Goal: Communication & Community: Answer question/provide support

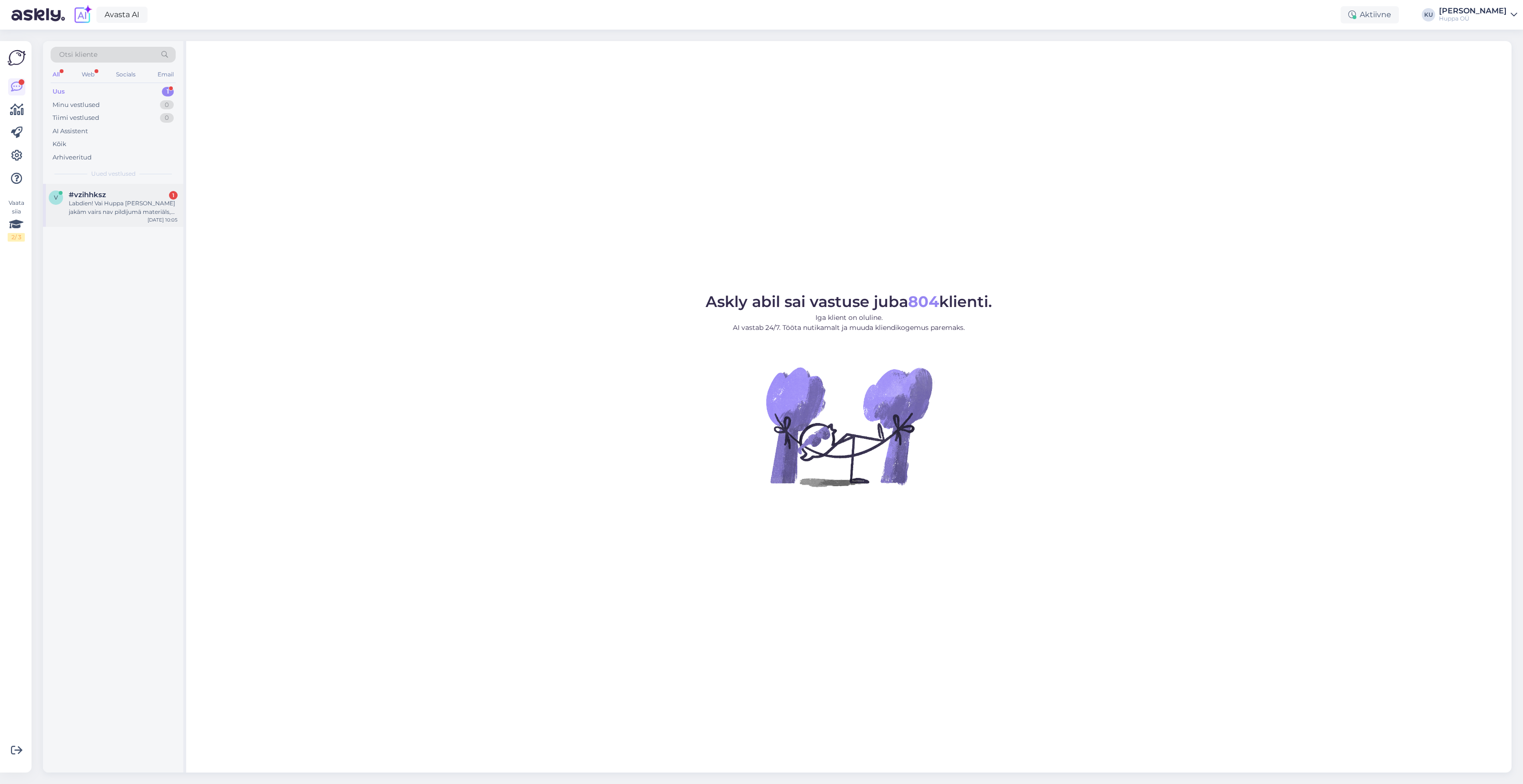
drag, startPoint x: 0, startPoint y: 0, endPoint x: 118, endPoint y: 215, distance: 245.3
click at [118, 215] on div "Labdien! Vai Huppa [PERSON_NAME] jakām vairs nav pildījumā materiāls, kas ir vi…" at bounding box center [123, 208] width 109 height 17
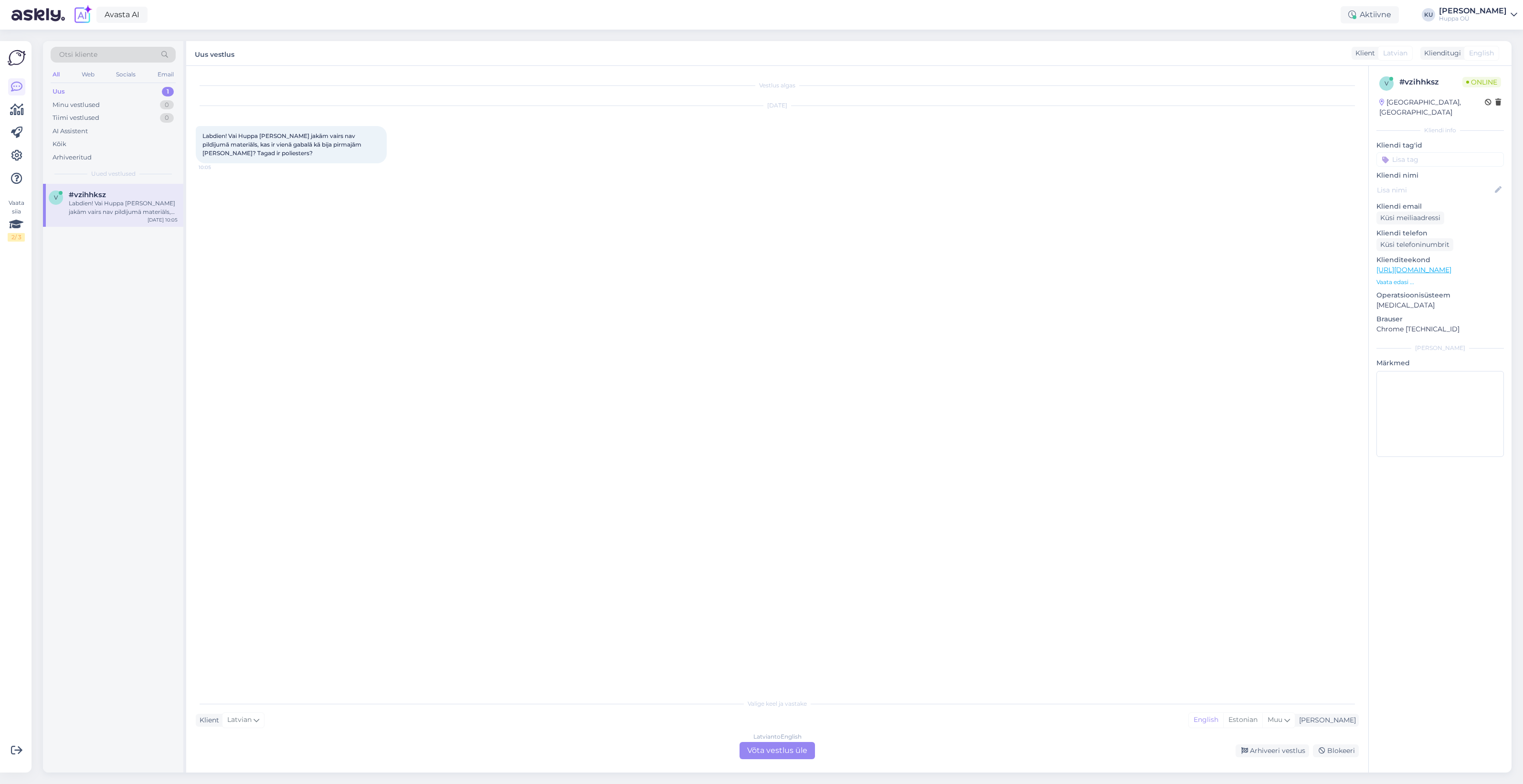
click at [779, 752] on div "Latvian to English Võta vestlus üle" at bounding box center [778, 751] width 75 height 17
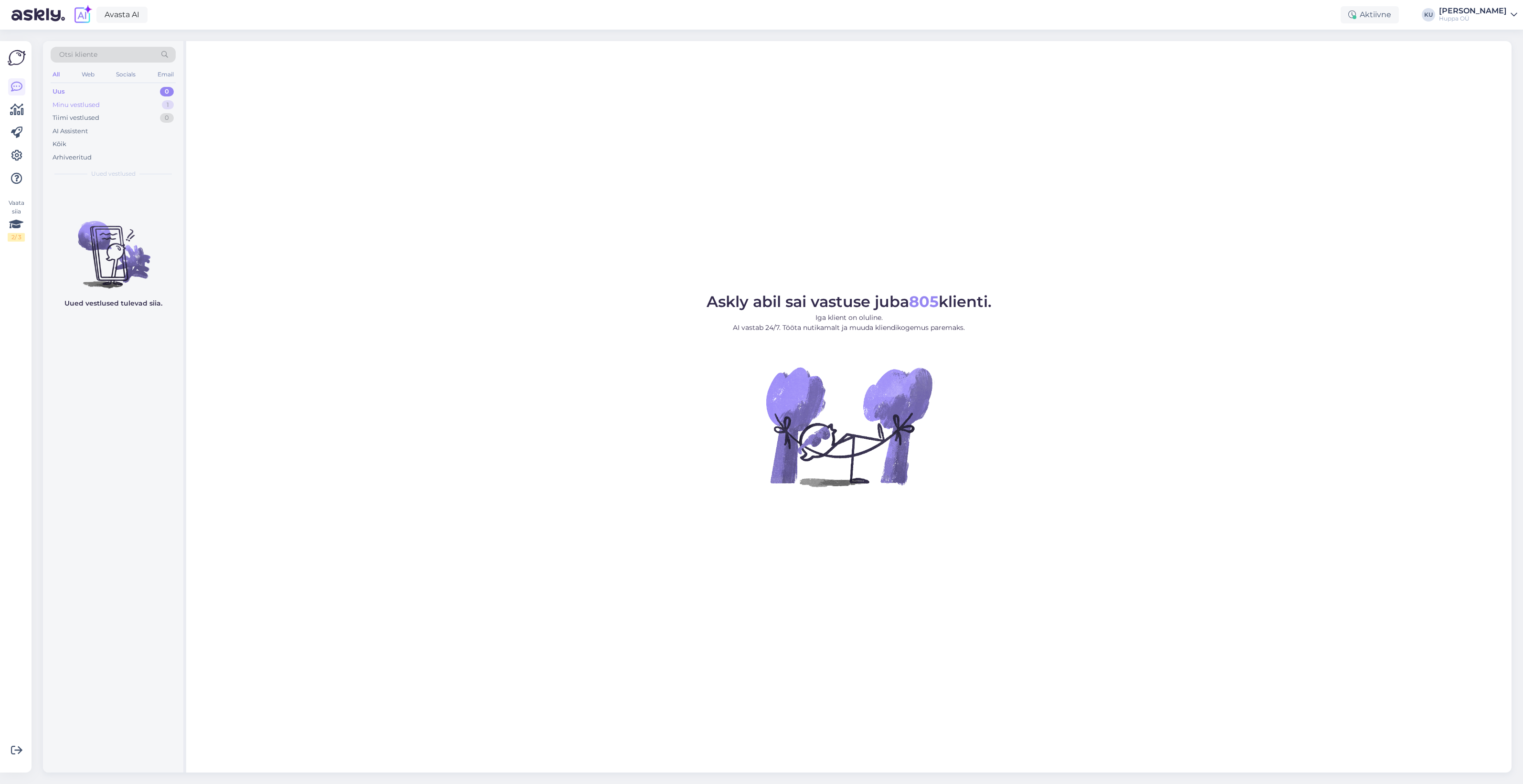
click at [118, 105] on div "Minu vestlused 1" at bounding box center [113, 105] width 125 height 14
click at [79, 198] on span "#vzihhksz" at bounding box center [87, 195] width 37 height 9
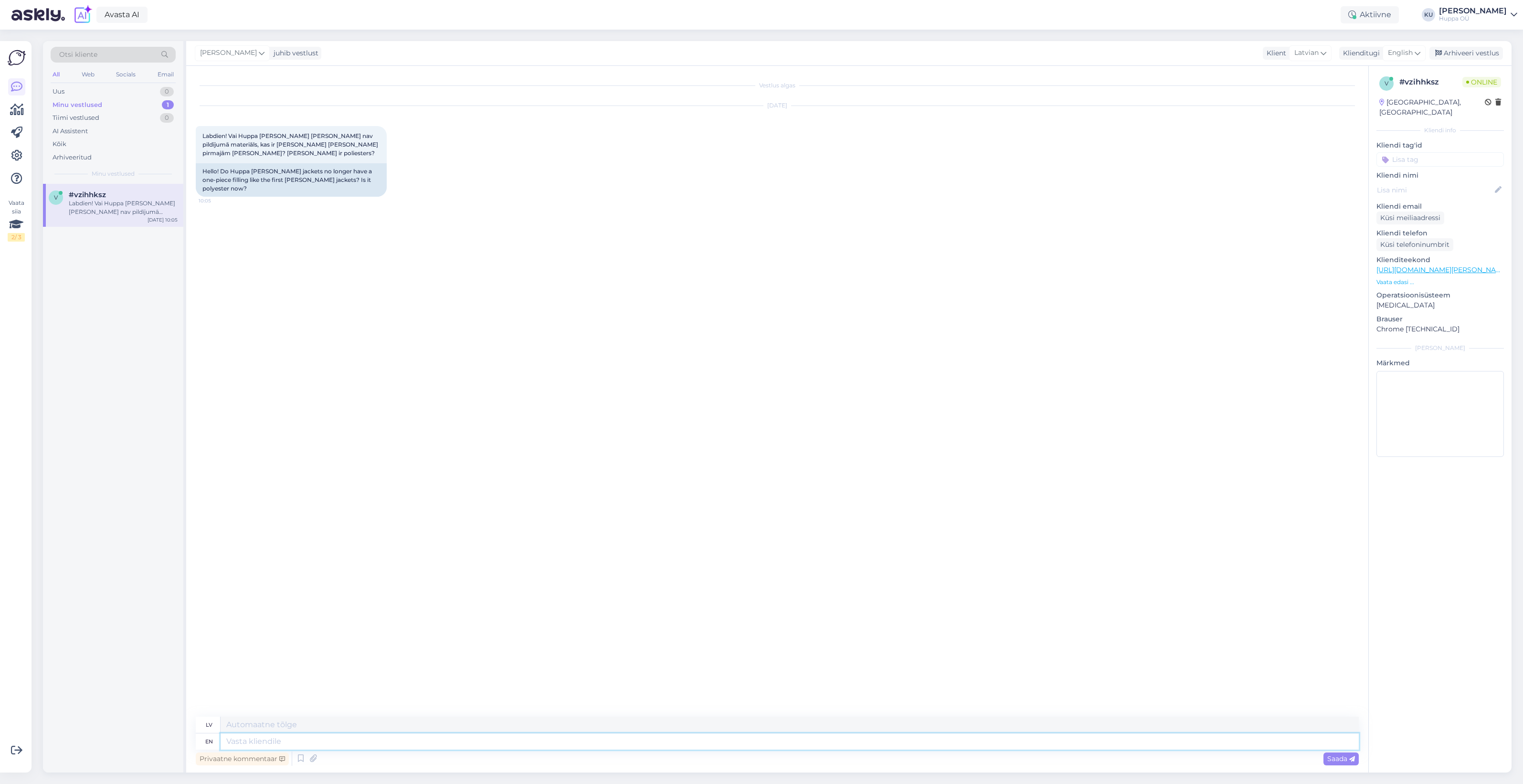
click at [263, 741] on textarea at bounding box center [790, 741] width 1139 height 16
type textarea "Hello!"
type textarea "Sveiki!"
type textarea "Hello! I"
type textarea "Sveiki! Es"
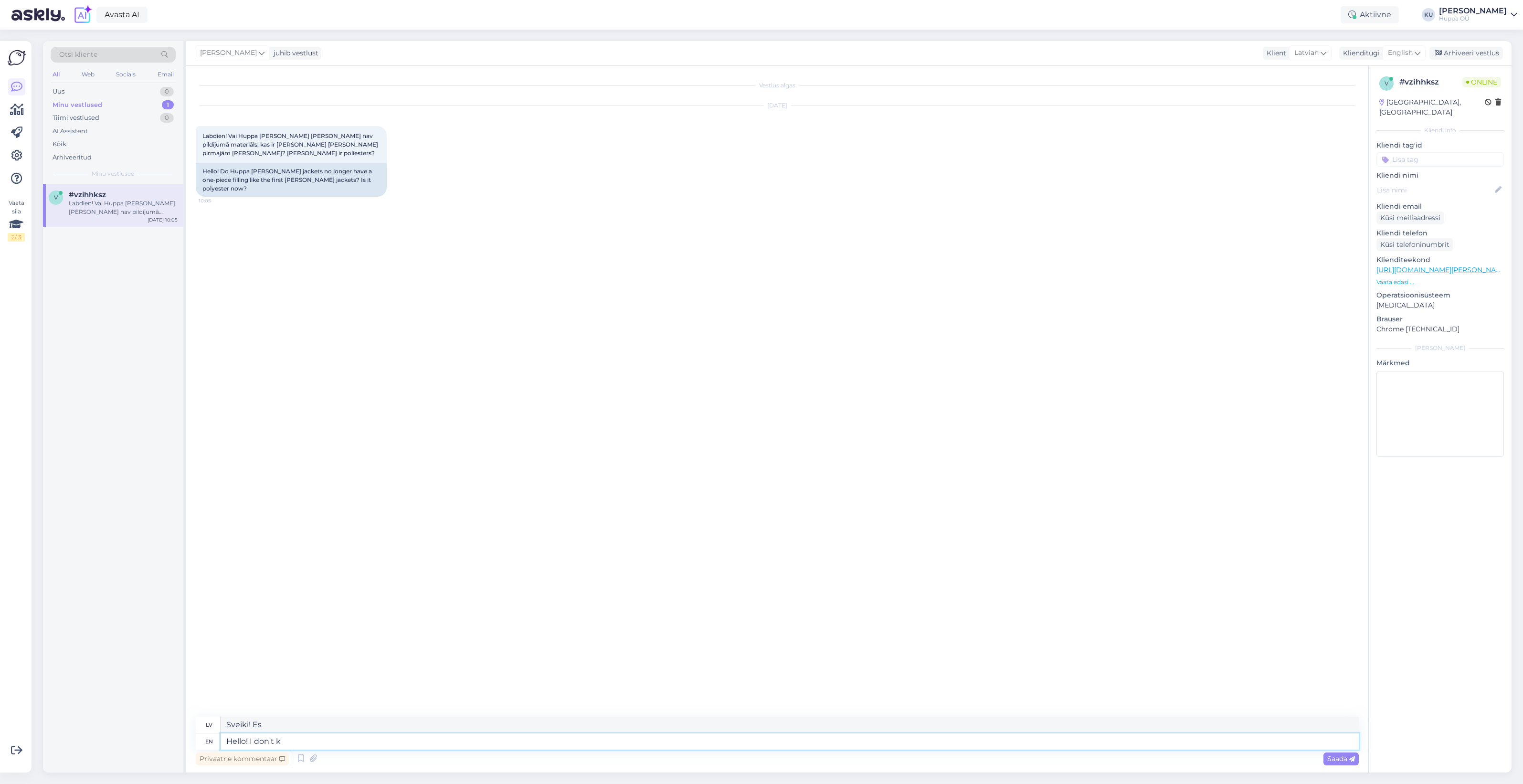
type textarea "Hello! I don't kn"
type textarea "Sveiki! Man nav"
type textarea "Hello! I don't know i"
type textarea "Sveiki! Es nezinu."
type textarea "Hello! I don't know is th"
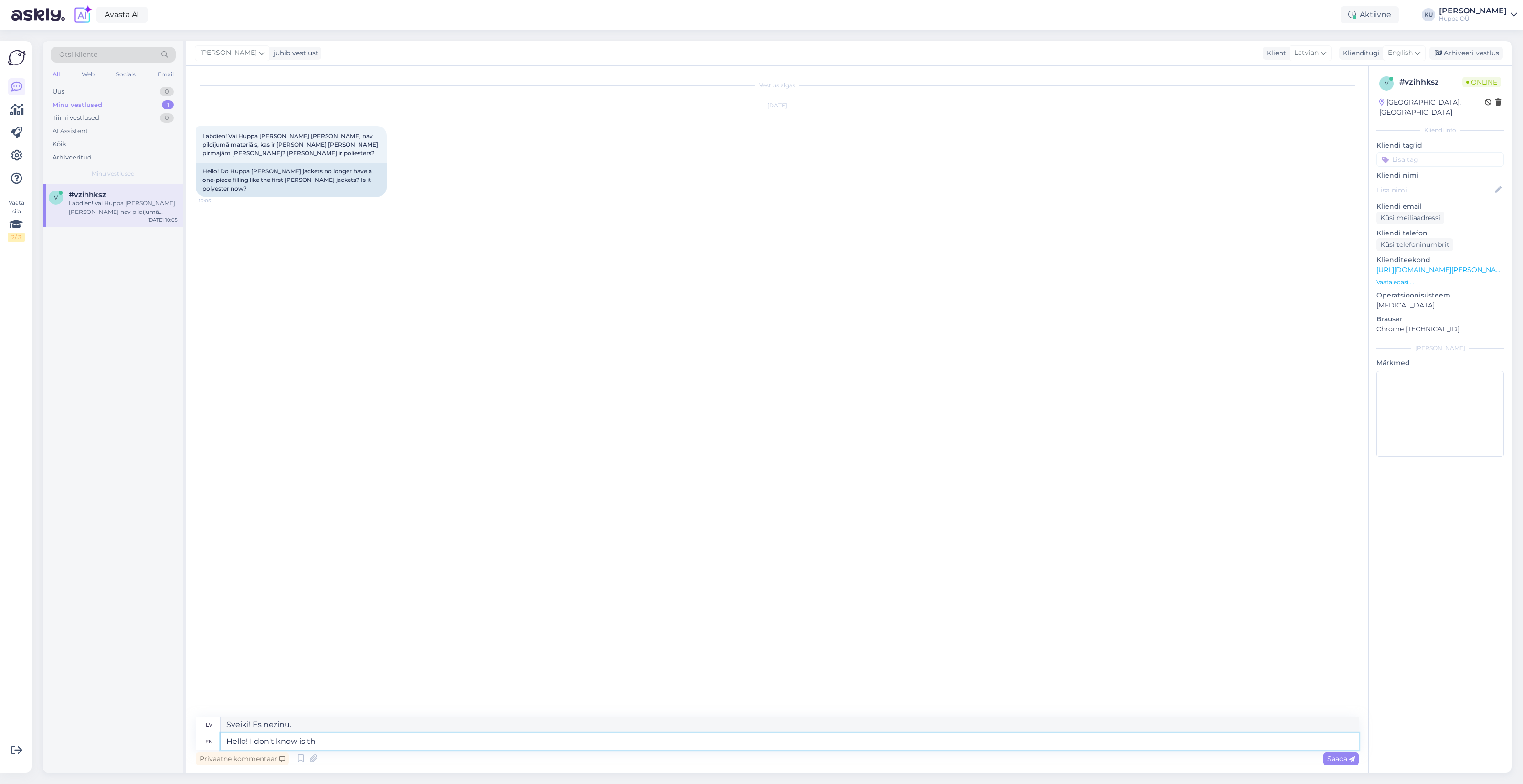
type textarea "Sveiki! Es nezinu, vai"
type textarea "Hello! I don't know is the tr"
type textarea "Sveiki! Es nezinu, vai tas ir"
type textarea "Hello! I don't know is the translations"
type textarea "Sveiki! Es nezinu, kādi ir tulkojumi."
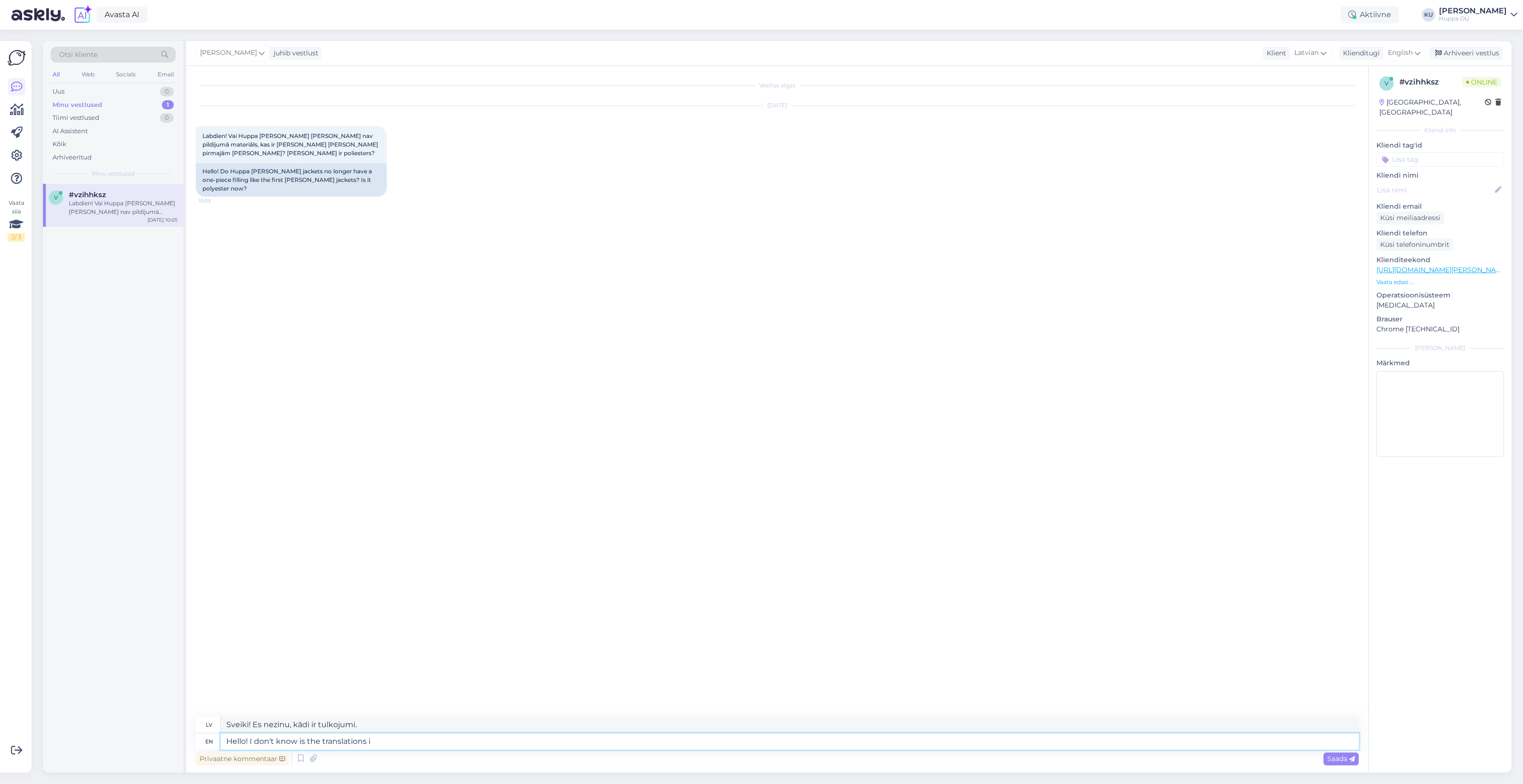
type textarea "Hello! I don't know is the translations is"
type textarea "Sveiki! Es nezinu, vai tulkojumi ir..."
type textarea "Hello! I don't know is the translations is incorrect b"
type textarea "Sveiki! Es nezinu, vai tulkojums ir nepareizs."
type textarea "Hello! I don't know is the translations is incorrect but"
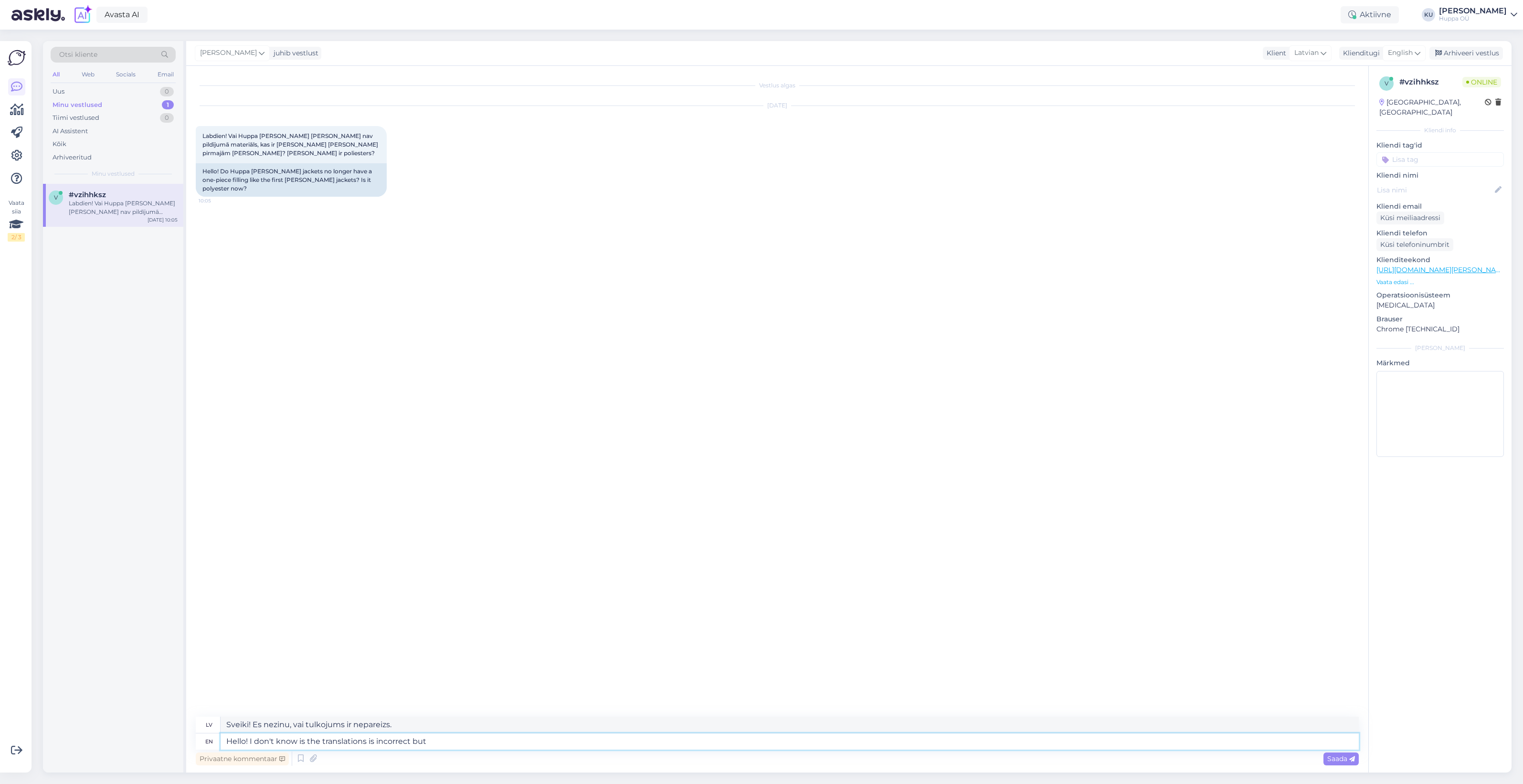
type textarea "Sveiki! Es nezinu, vai tulkojums ir nepareizs, bet"
type textarea "Hello! I don't know is the translations is incorrect but what do"
type textarea "Sveiki! Es nezinu, vai tulkojums ir nepareizs, bet ko?"
type textarea "Hello! I don't know is the translations is incorrect but what do yo"
type textarea "Sveiki! Es nezinu, vai tulkojums ir nepareizs, bet ko darīt?"
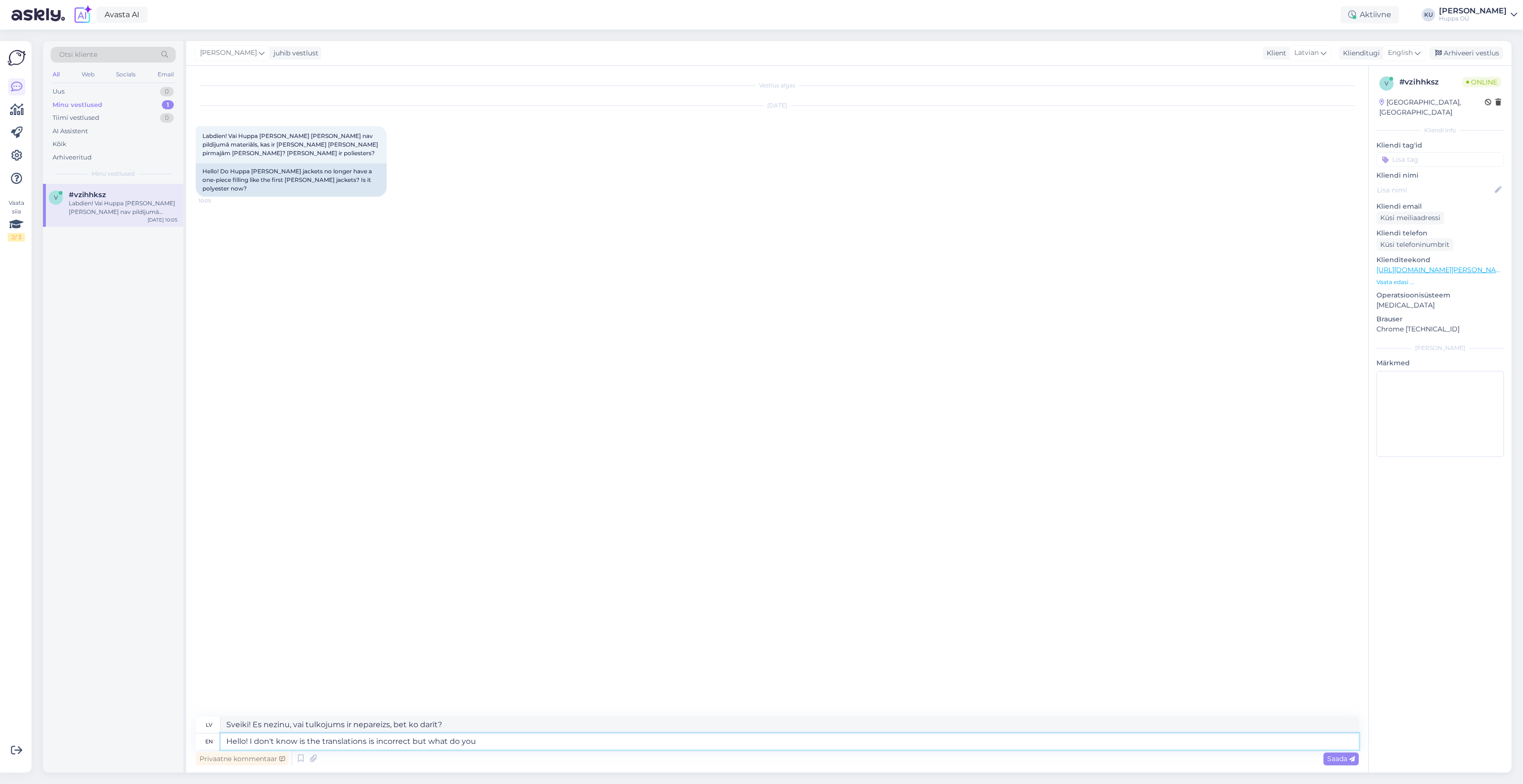
type textarea "Hello! I don't know is the translations is incorrect but what do you e"
type textarea "Sveiki! Es nezinu, vai tulkojums ir nepareizs, bet ko jūs domājat?"
type textarea "Hello! I don't know is the translations is incorrect but what do you ean by"
type textarea "Sveiki! Es nezinu, vai tulkojums ir nepareizs, bet ko jūs ar to domājat?"
type textarea "Hello! I don't know is the translations is incorrect but what do you"
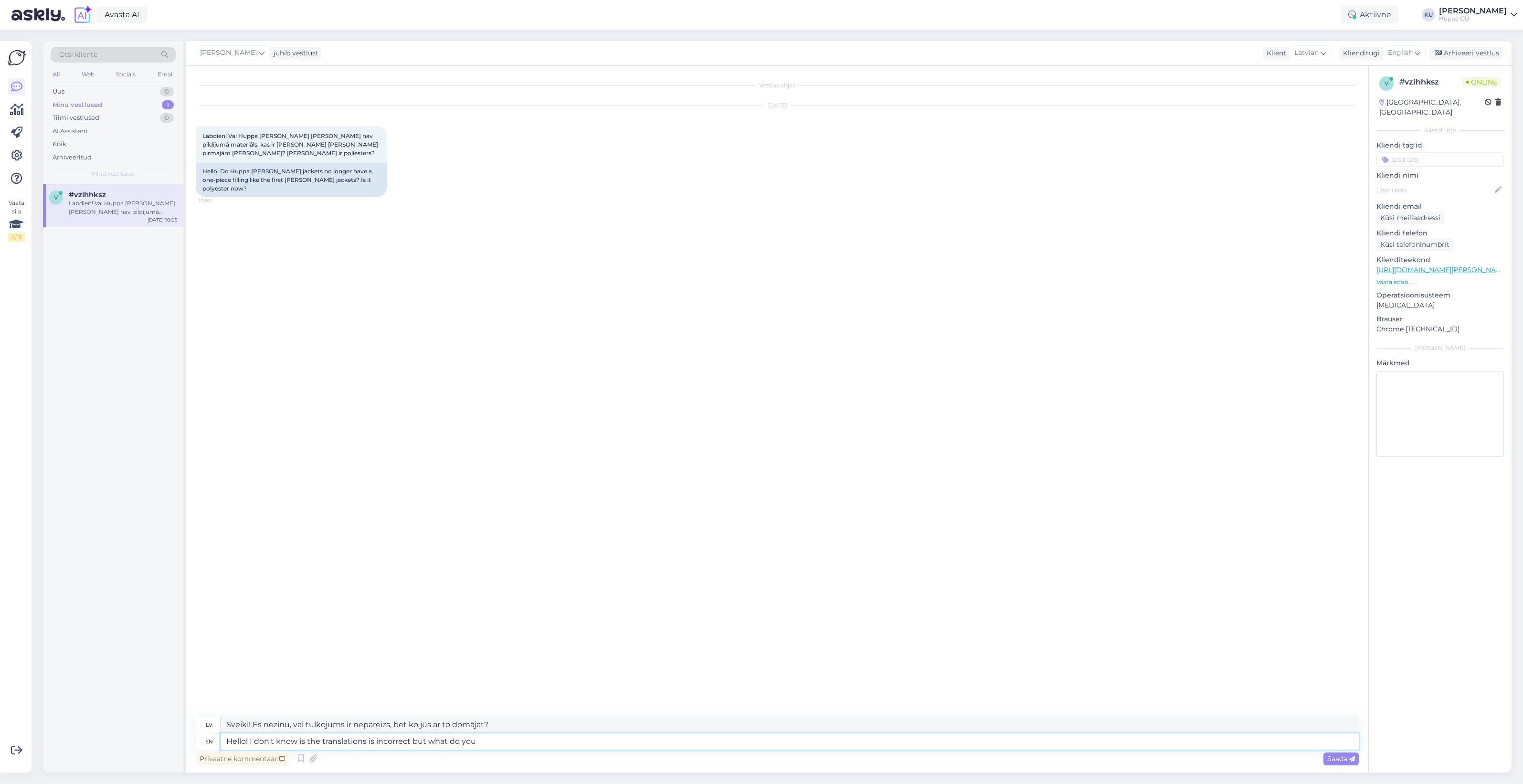
type textarea "Sveiki! Es nezinu, vai tulkojums ir nepareizs, bet ko jūs domājat?"
type textarea "Hello! I don't know is the translations is incorrect but what do you mean b"
type textarea "Sveiki! Es nezinu, vai tulkojums ir nepareizs, bet ko jūs ar to domājat?"
type textarea "Hello! I don't know is the translations is incorrect but what do you mean by on…"
type textarea "Sveiki! Es nezinu, vai tulkojums ir nepareizs, bet ko jūs domājat ar vārdu "vie…"
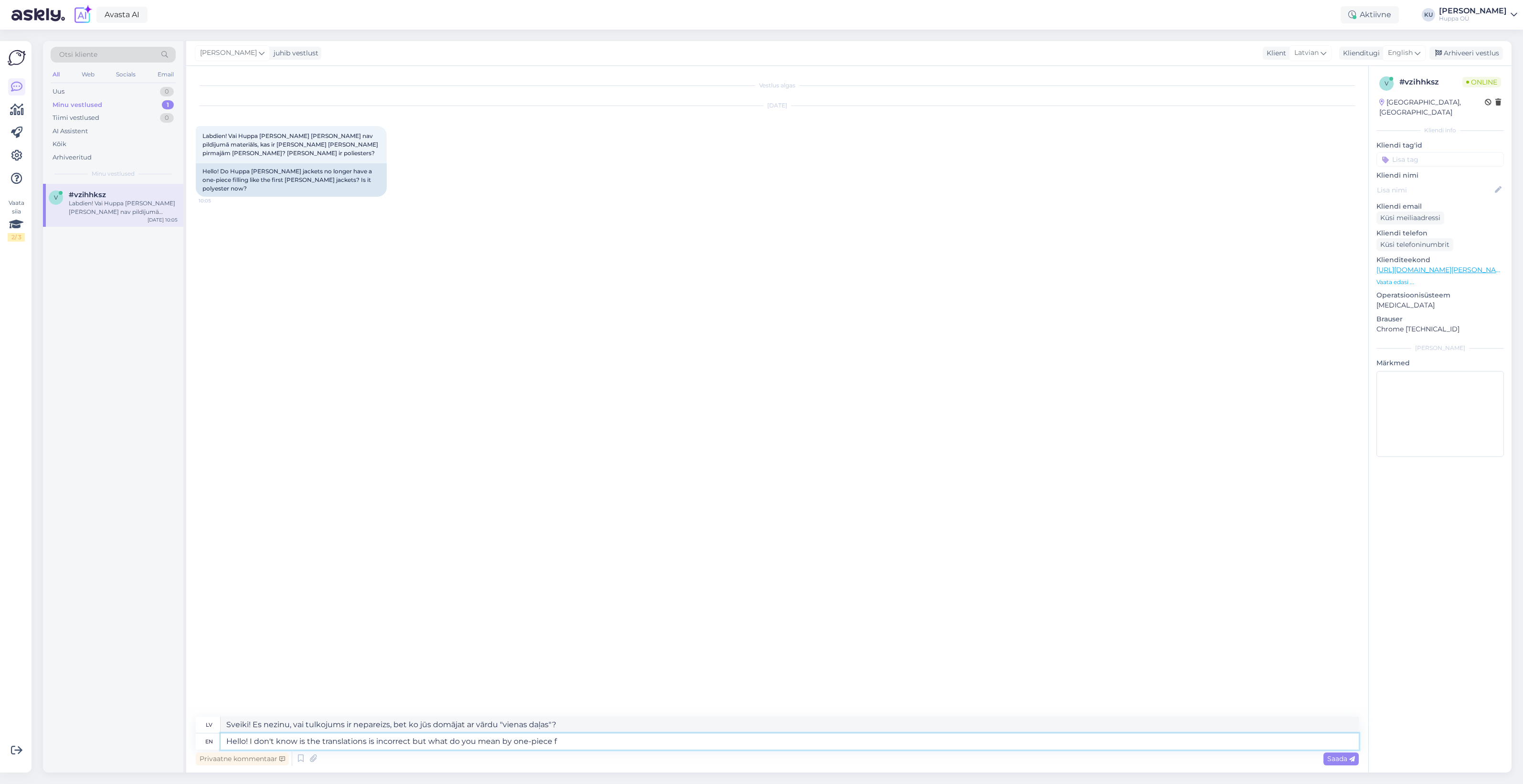
type textarea "Hello! I don't know is the translations is incorrect but what do you mean by on…"
type textarea "Sveiki! Es nezinu, vai tulkojums ir nepareizs, bet ko jūs domājat ar viengabala…"
type textarea "Hello! I don't know is the translations is incorrect but what do you mean by on…"
type textarea "Sveiki! Es nezinu, vai tulkojums ir nepareizs, bet ko jūs domājat ar viengabala…"
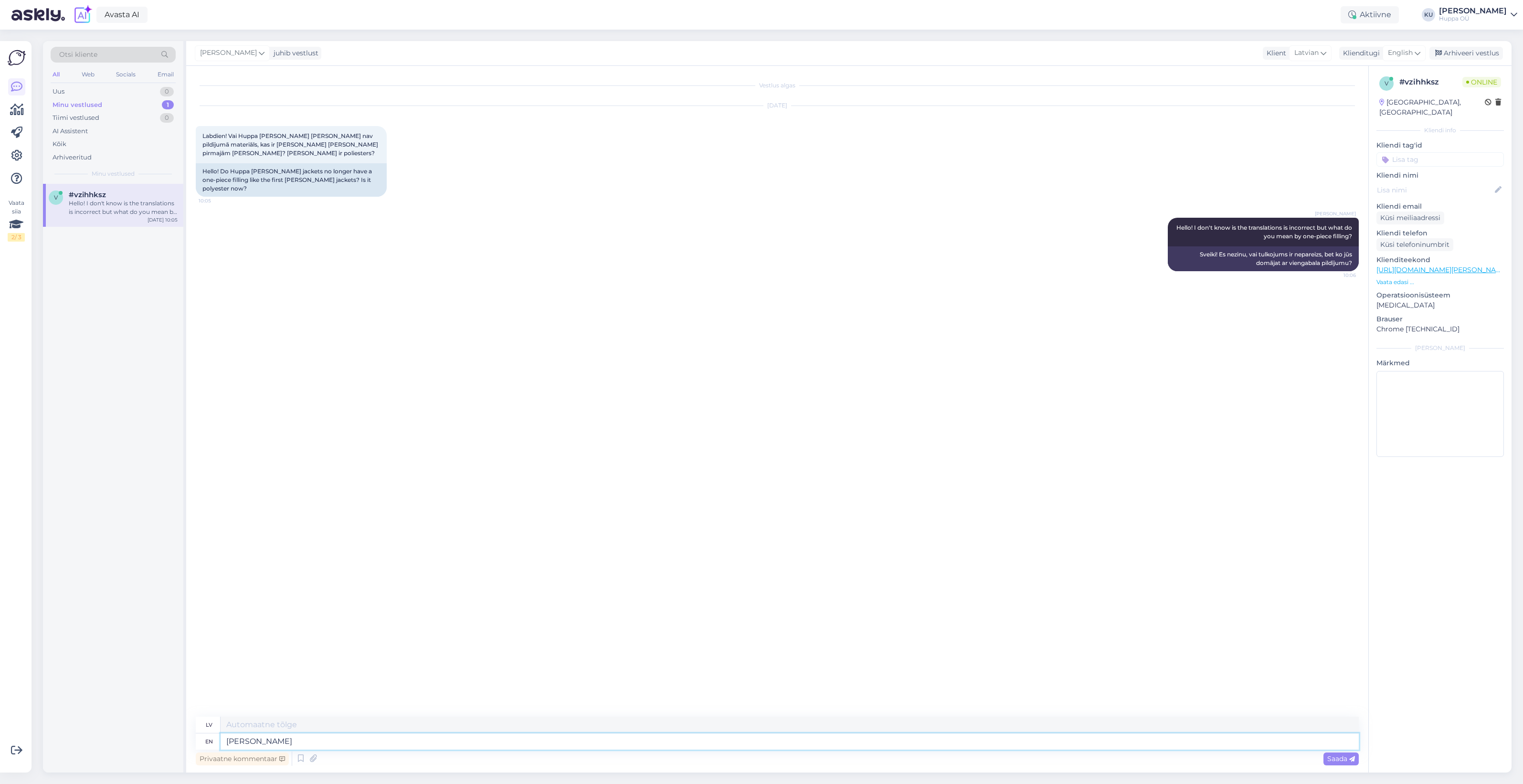
type textarea "Vivian h"
type textarea "Viviāna"
type textarea "Vivian has al"
type textarea "Vivianai ir"
type textarea "Vivian has always h"
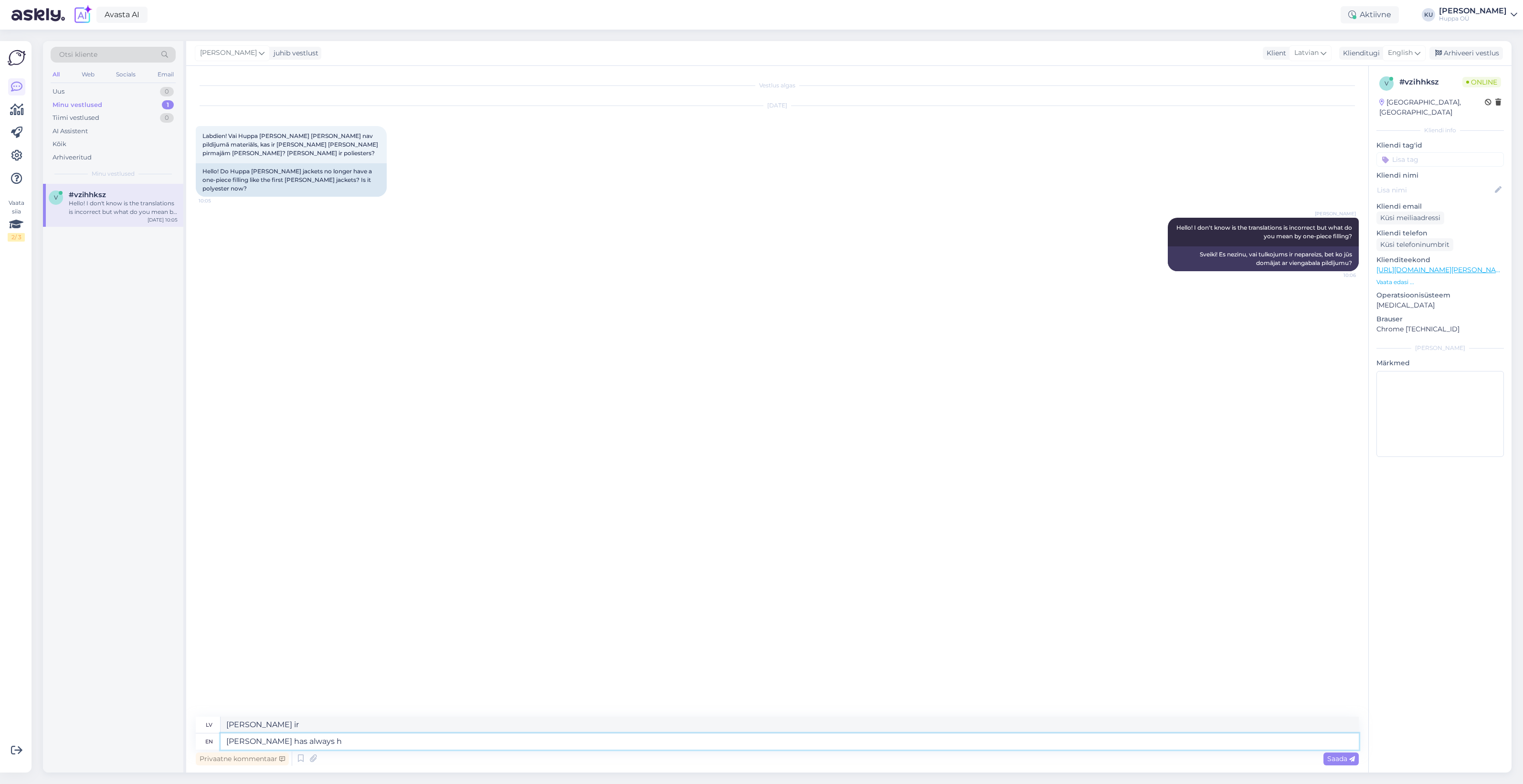
type textarea "Viviana vienmēr ir"
type textarea "Vivian has always had p"
type textarea "Vivianai vienmēr ir bijis"
type textarea "Vivian has always had polyester fi"
type textarea "Vivianai vienmēr ir bijis poliesters"
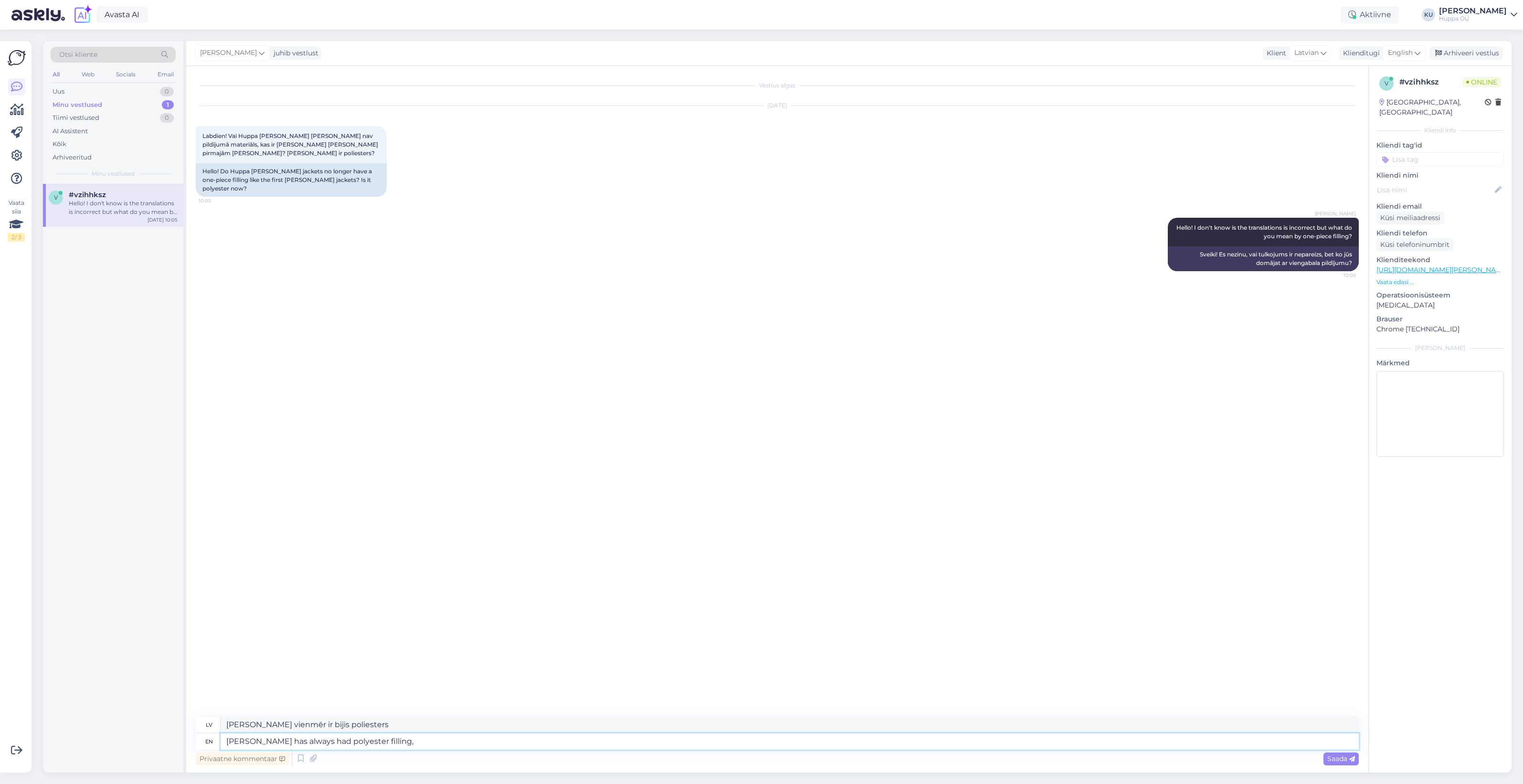
type textarea "Vivian has always had polyester filling, i"
type textarea "Vivianai vienmēr ir bijis poliestera pildījums,"
type textarea "Vivian has always had polyester filling, if t"
type textarea "Vivianai vienmēr ir bijis poliestera pildījums, ja"
type textarea "Vivian has always had polyester filling, if that's wh"
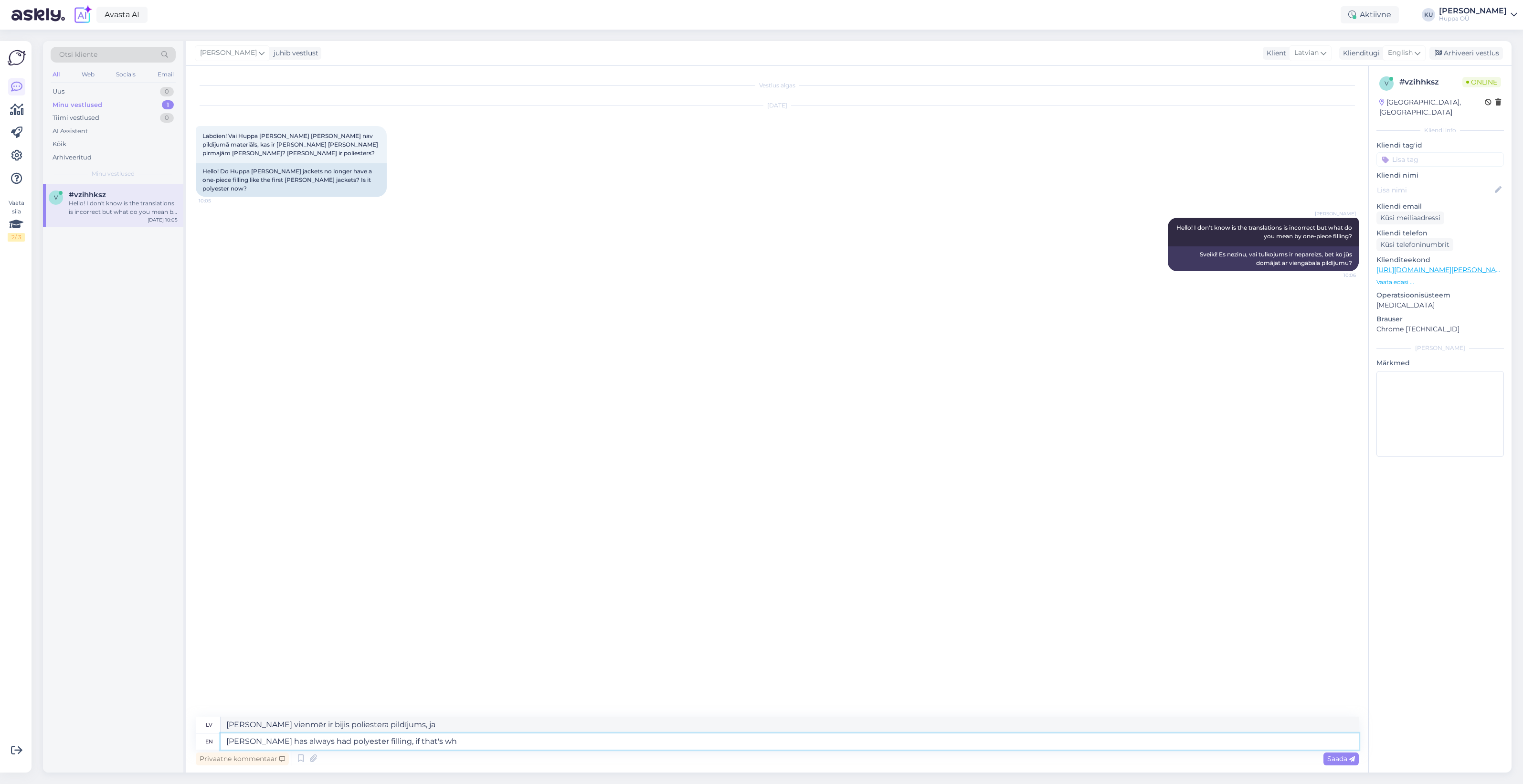
type textarea "Vivianai vienmēr ir bijis poliestera pildījums, ja tas ir iespējams."
type textarea "Vivian has always had polyester filling, if that's what y"
type textarea "Vivianai vienmēr ir bijis poliestera pildījums, ja tas ir kas tāds."
type textarea "Vivian has always had polyester filling, if that's what you ar"
type textarea "Vivianai vienmēr ir bijis poliestera pildījums, ja tu to vēlies."
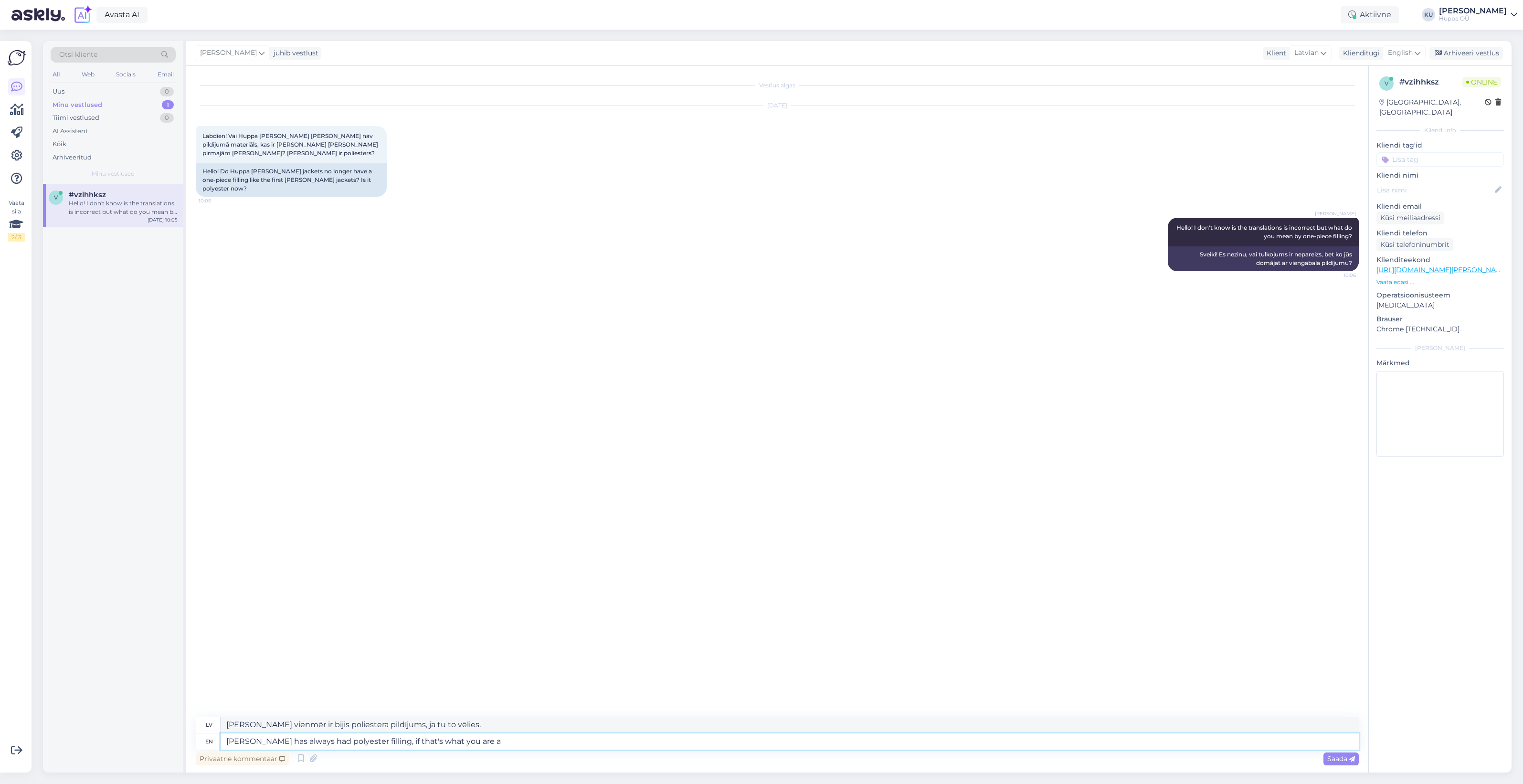
type textarea "Vivian has always had polyester filling, if that's what you are as"
type textarea "Vivianai vienmēr ir bijis poliestera pildījums, ja tu tāds esi."
type textarea "Vivian has always had polyester filling, if that's what you are asking"
type textarea "Vivianai vienmēr ir bijis poliestera pildījums, ja tu to jautā."
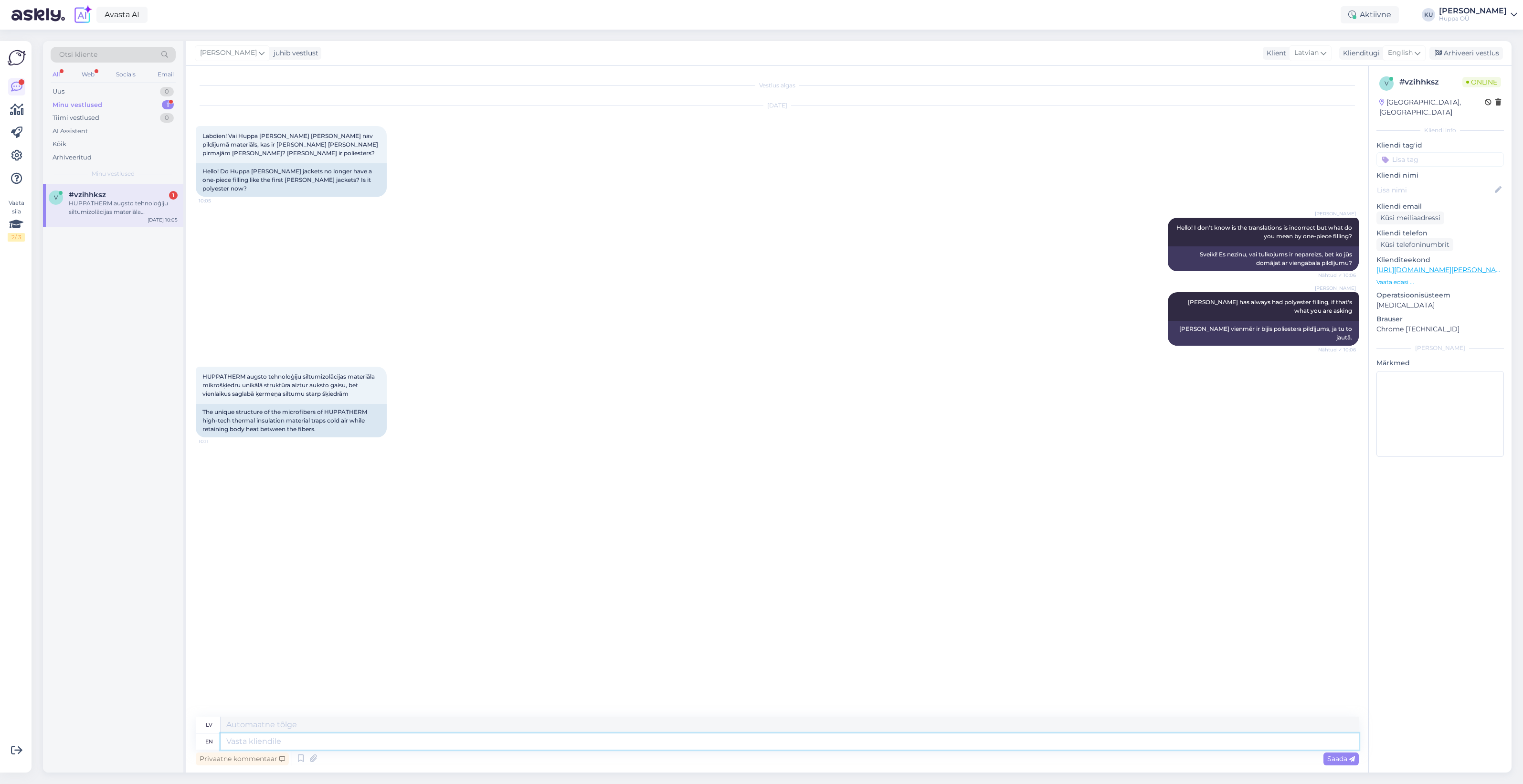
click at [254, 743] on textarea at bounding box center [790, 741] width 1139 height 16
click at [99, 207] on div "HUPPATHERM augsto tehnoloģiju siltumizolācijas materiāla mikrošķiedru unikālā s…" at bounding box center [123, 208] width 109 height 17
click at [355, 503] on div "Vestlus algas Oct 9 2025 Labdien! Vai Huppa Vivian jakām vairs nav pildījumā ma…" at bounding box center [781, 391] width 1172 height 632
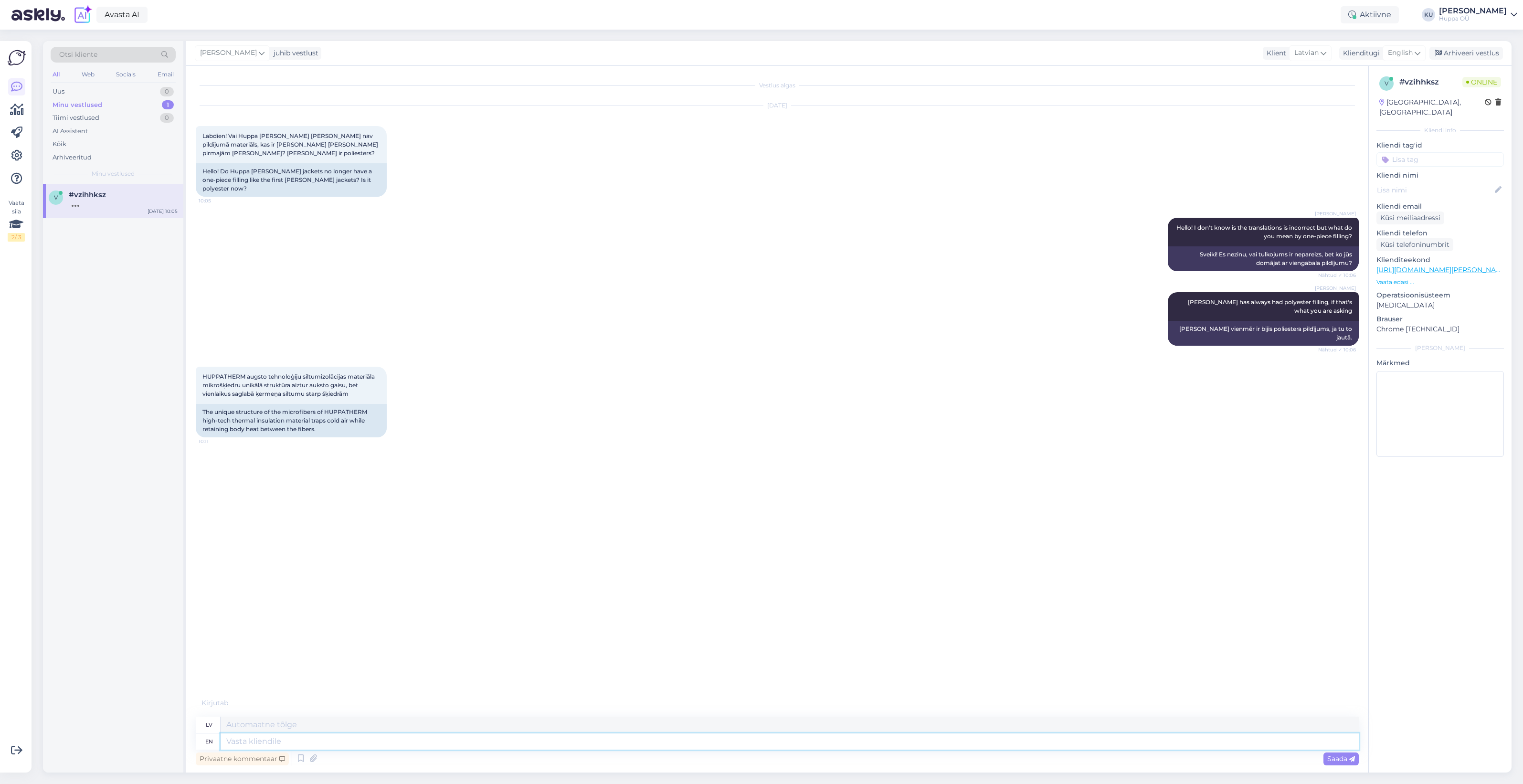
click at [270, 740] on textarea at bounding box center [790, 741] width 1139 height 16
type textarea "HuppaTherm i"
type textarea "HuppaTherm"
type textarea "HuppaTherm is"
type textarea "HuppaTherm ir"
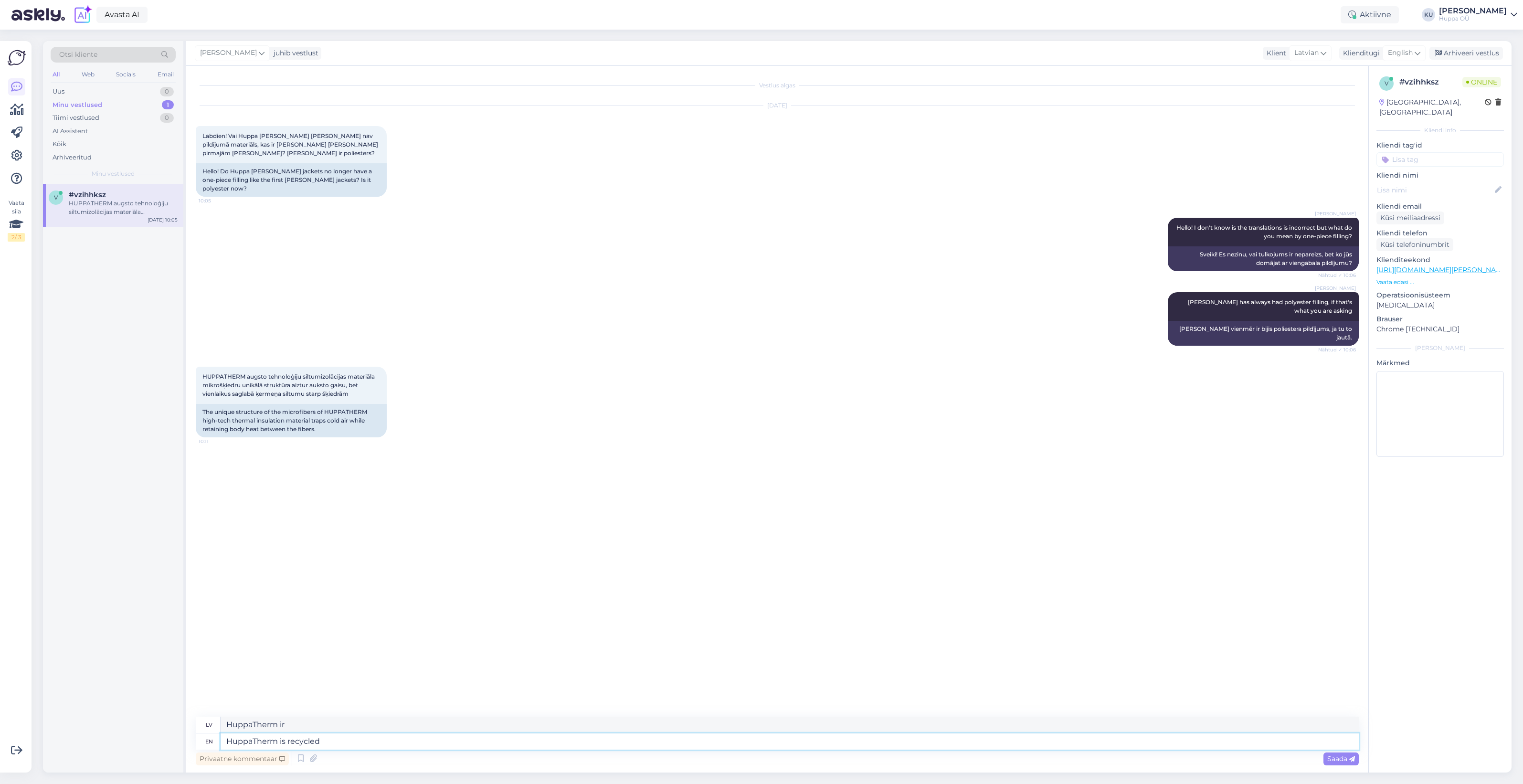
type textarea "HuppaTherm is recycled"
type textarea "HuppaTherm ir pārstrādājams"
type textarea "HuppaTherm is recycled polyster"
type textarea "HuppaTherm ir pārstrādāts poliesters"
type textarea "HuppaTherm is recycled polyster filling"
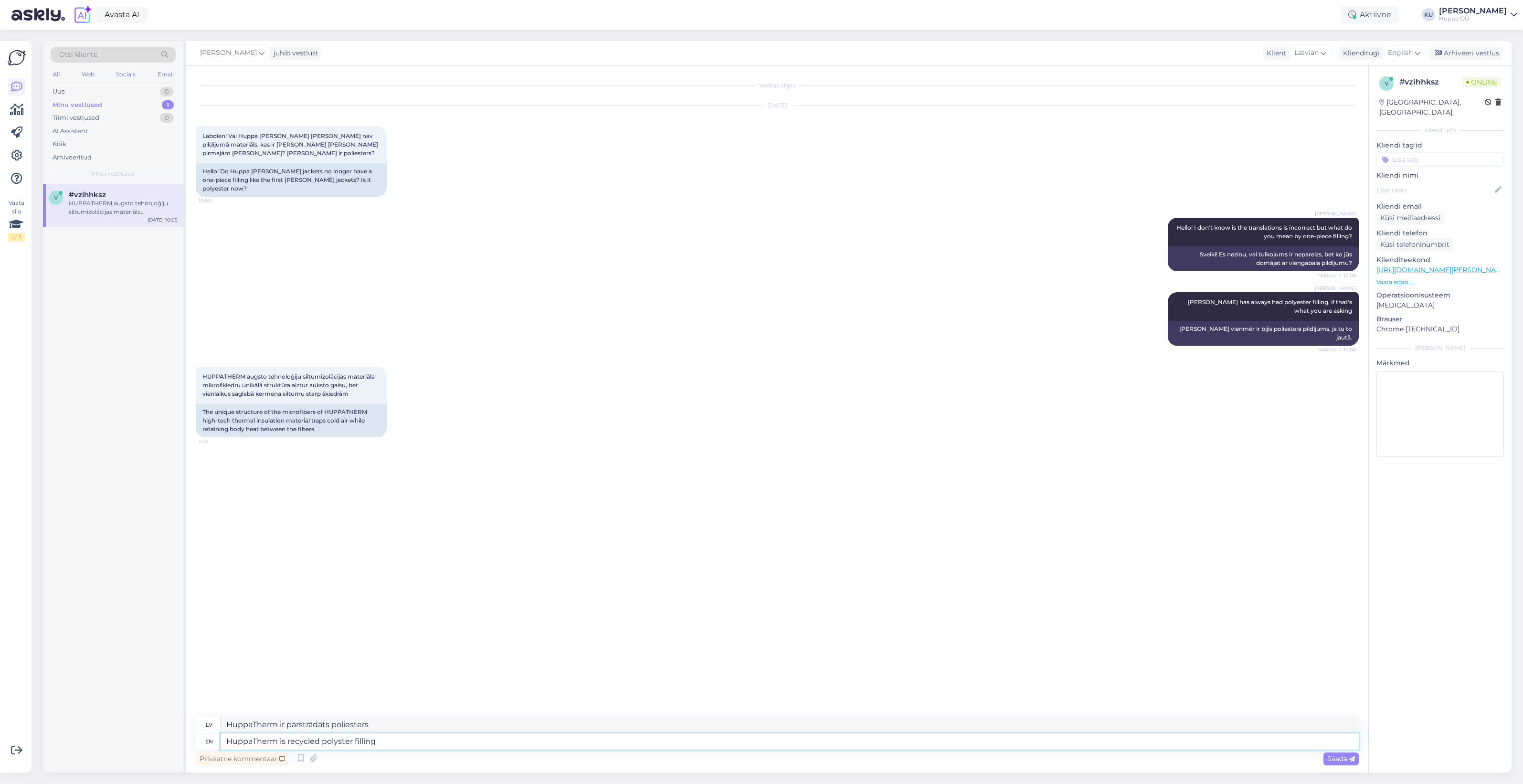
type textarea "HuppaTherm ir pārstrādāta poliestera pildījums"
click at [336, 743] on textarea "HuppaTherm is recycled polyster filling" at bounding box center [790, 741] width 1139 height 16
type textarea "HuppaTherm is recycled polyester filling"
click at [1343, 759] on span "Saada" at bounding box center [1341, 759] width 28 height 9
click at [1455, 51] on div "Arhiveeri vestlus" at bounding box center [1466, 53] width 73 height 13
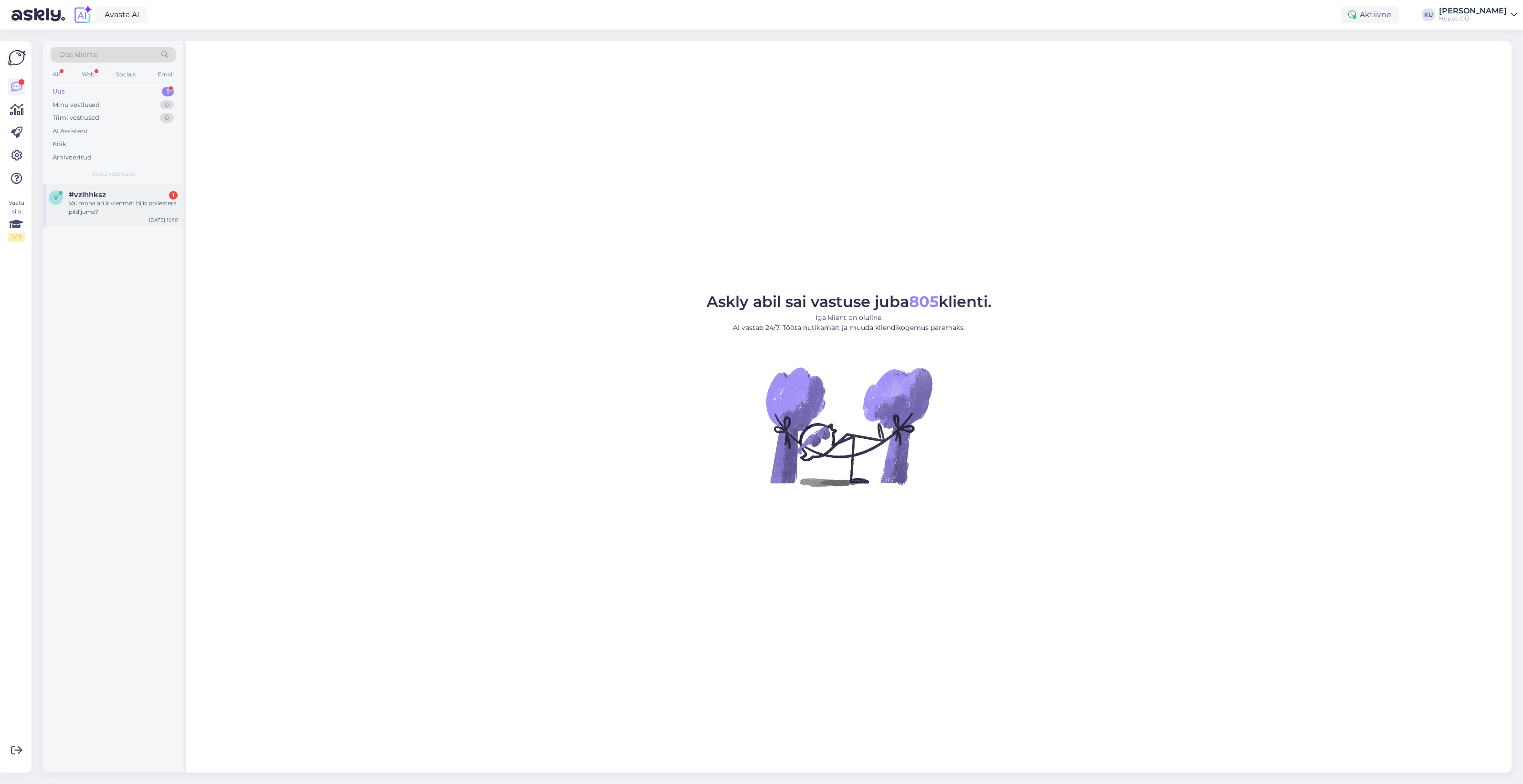
click at [96, 205] on div "Vai mona arī ir vienmēr bijis poliestera pildījums?" at bounding box center [123, 208] width 109 height 17
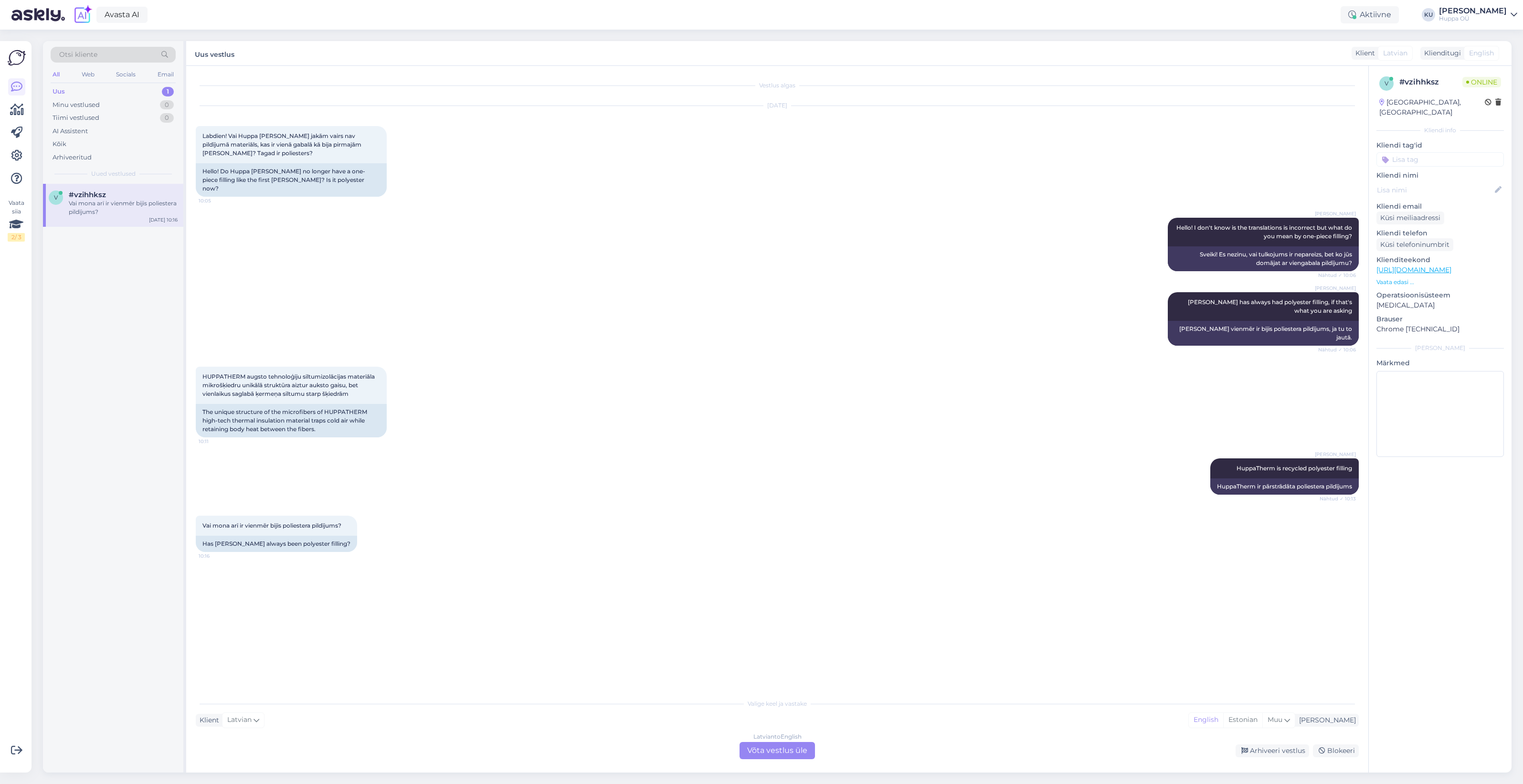
click at [760, 746] on div "Latvian to English Võta vestlus üle" at bounding box center [778, 751] width 75 height 17
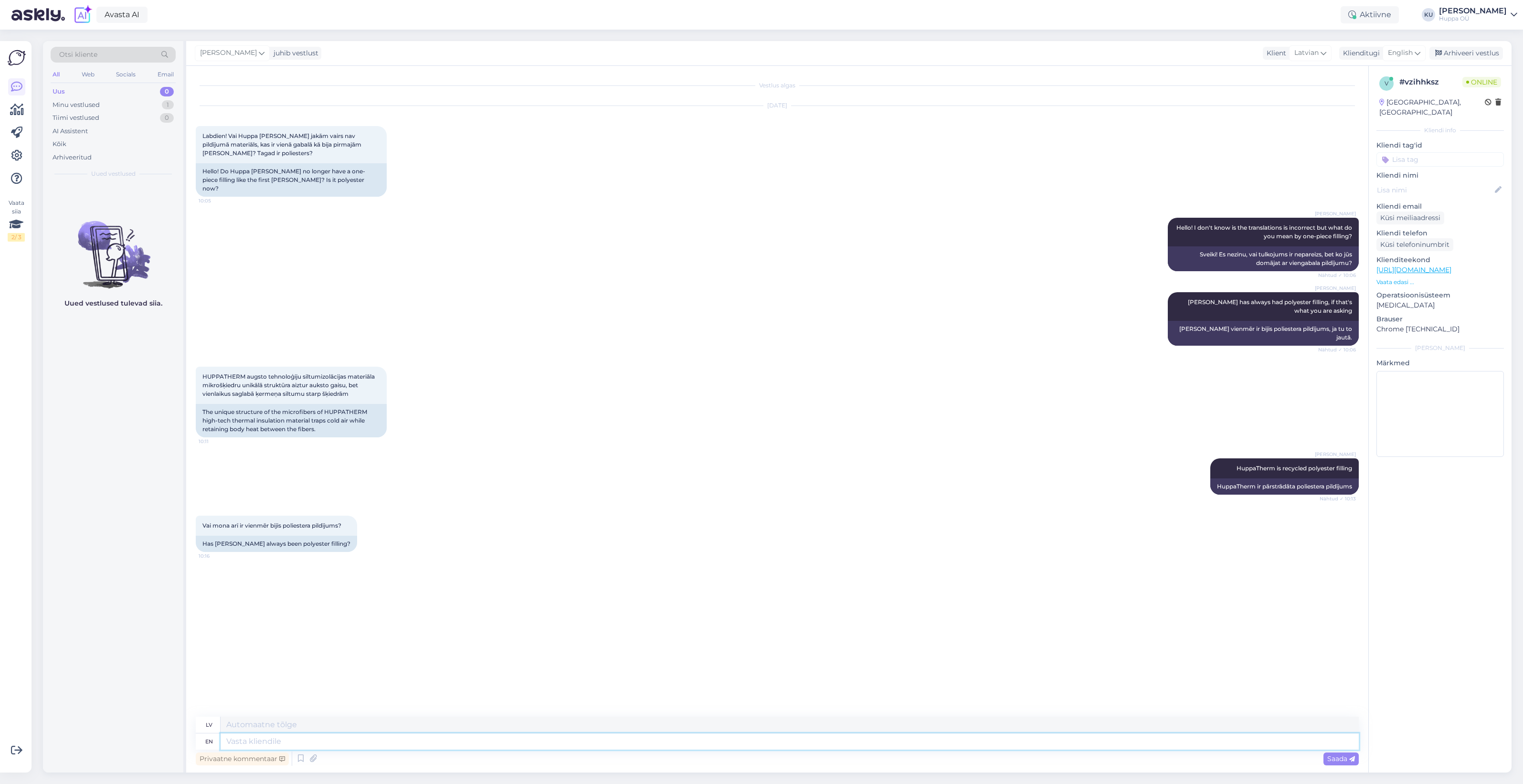
click at [278, 740] on textarea at bounding box center [790, 741] width 1139 height 16
type textarea "Yes"
type textarea "Jā"
click at [253, 739] on textarea at bounding box center [790, 741] width 1139 height 16
click at [97, 99] on div "Minu vestlused 1" at bounding box center [113, 105] width 125 height 14
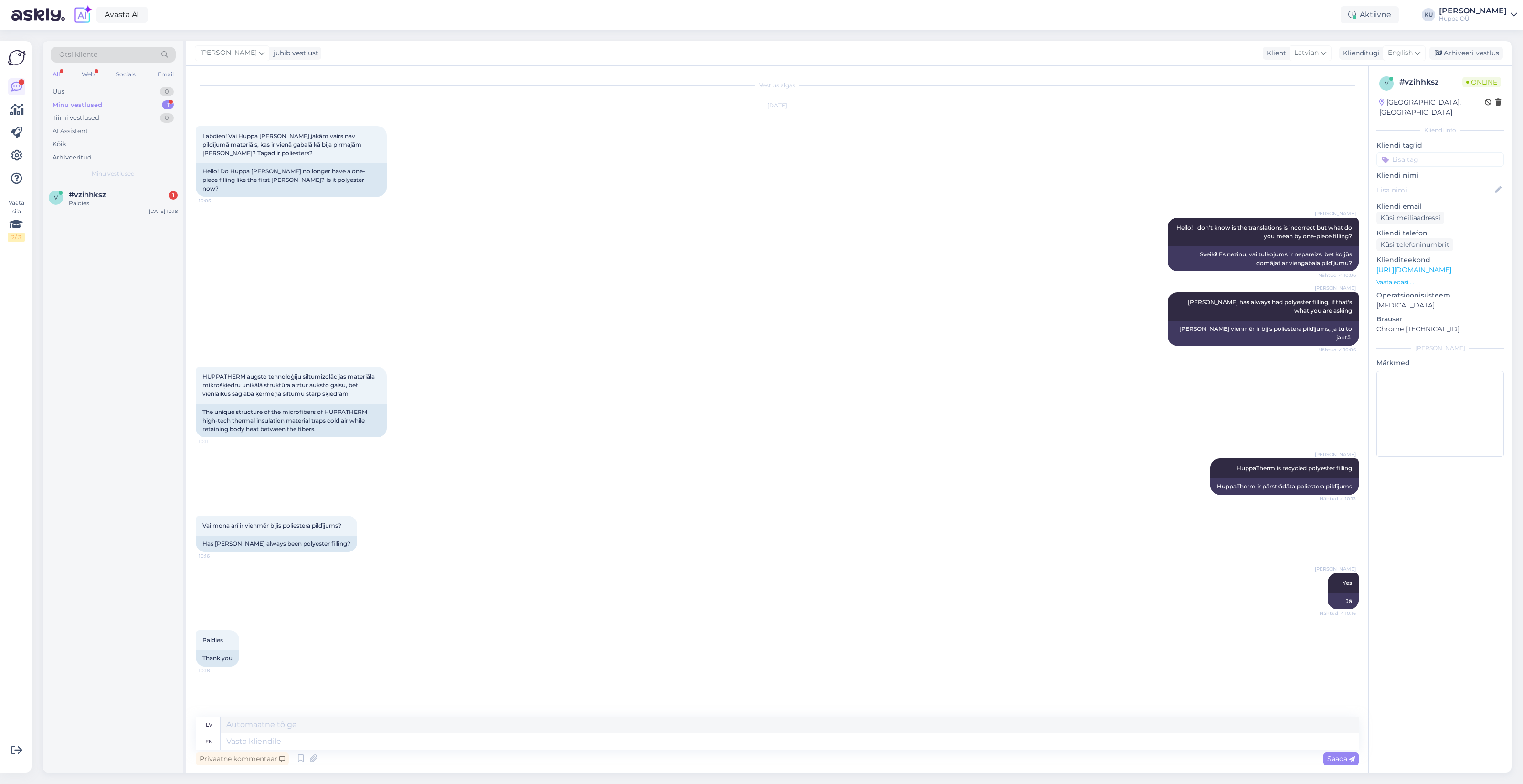
click at [99, 209] on div "v #vzihhksz 1 Paldies Oct 9 10:18" at bounding box center [114, 201] width 141 height 35
click at [1455, 55] on div "Arhiveeri vestlus" at bounding box center [1466, 53] width 73 height 13
